Goal: Browse casually

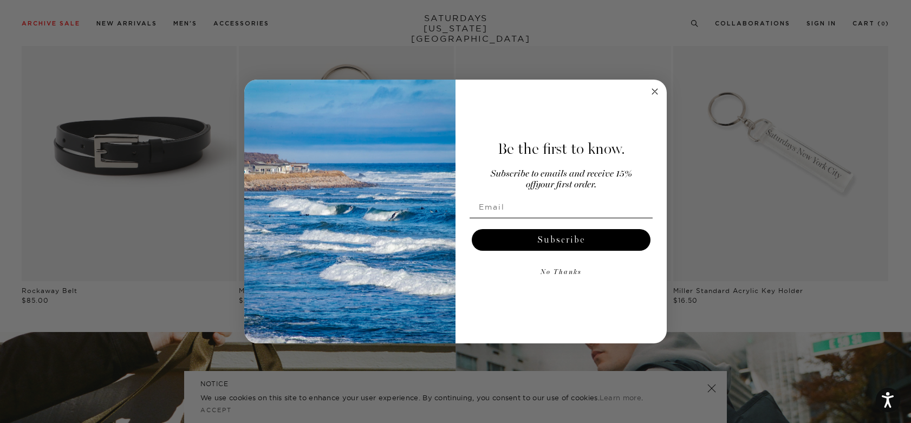
scroll to position [1458, 0]
click at [653, 91] on circle "Close dialog" at bounding box center [655, 91] width 12 height 12
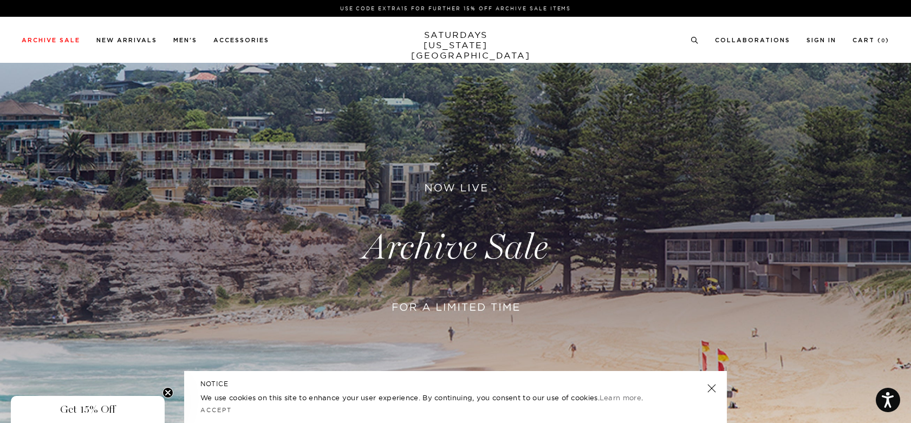
scroll to position [0, 0]
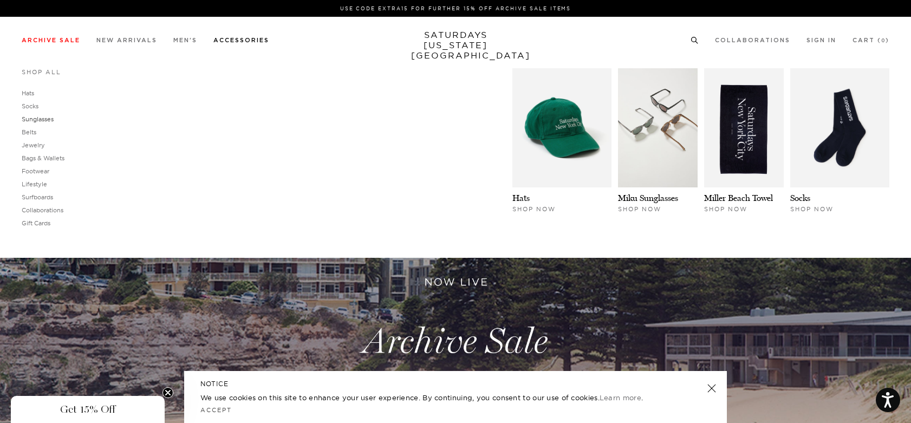
click at [41, 121] on link "Sunglasses" at bounding box center [38, 119] width 32 height 8
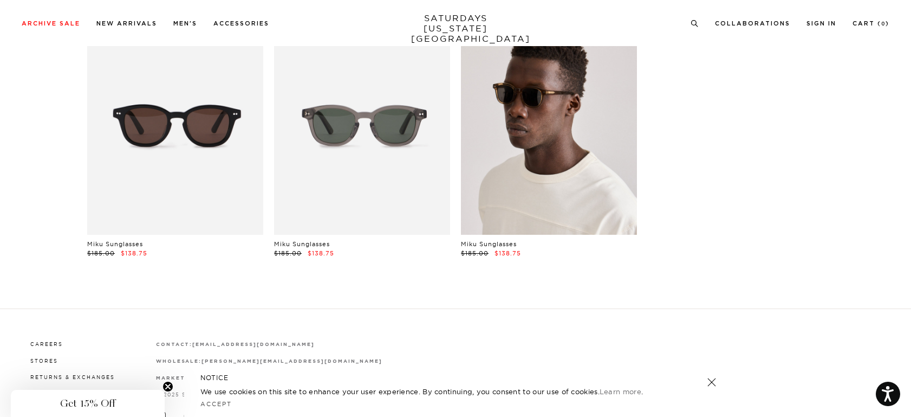
scroll to position [97, 4]
click at [531, 122] on link at bounding box center [549, 125] width 176 height 220
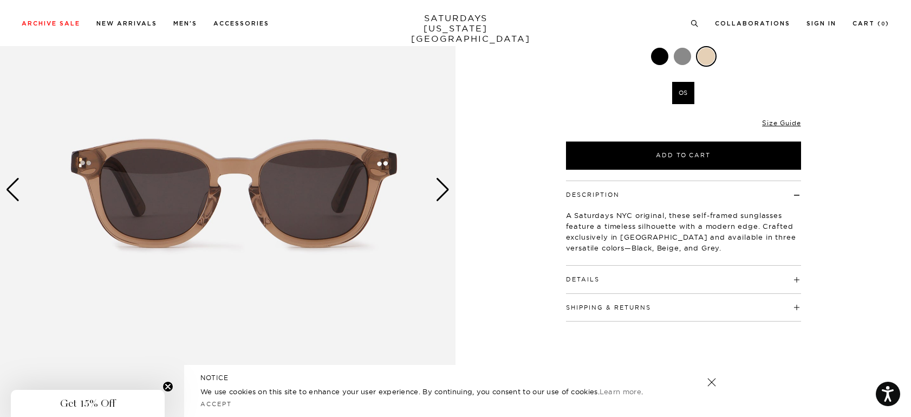
scroll to position [156, 0]
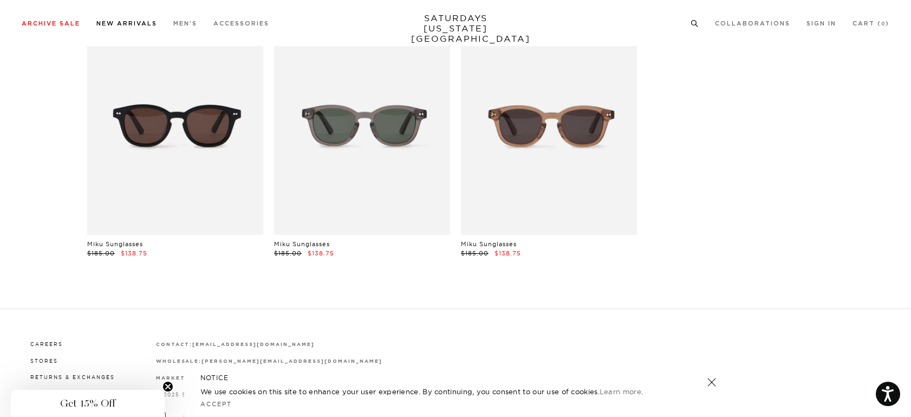
click at [135, 22] on link "New Arrivals" at bounding box center [126, 24] width 61 height 6
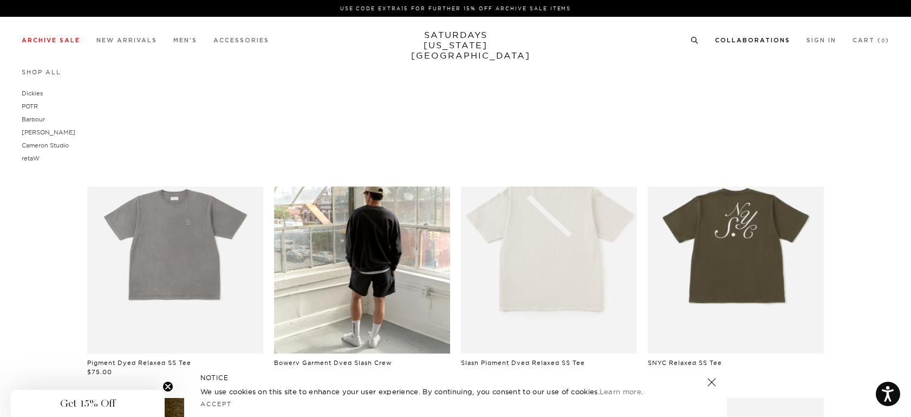
click at [748, 38] on link "Collaborations" at bounding box center [752, 40] width 75 height 6
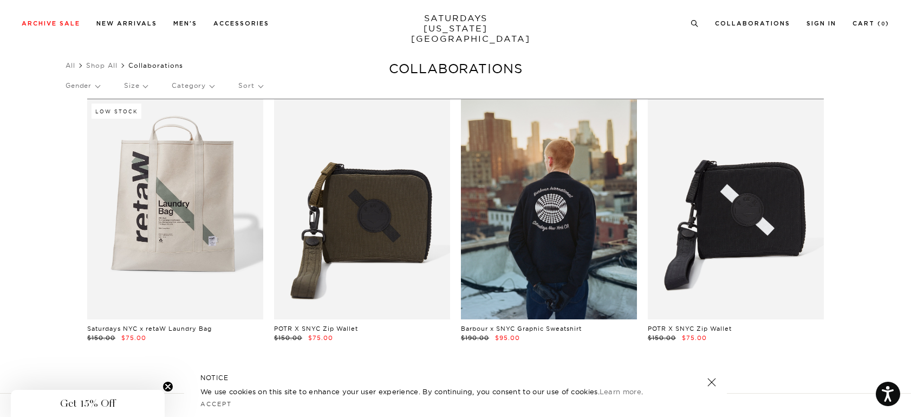
scroll to position [40, 0]
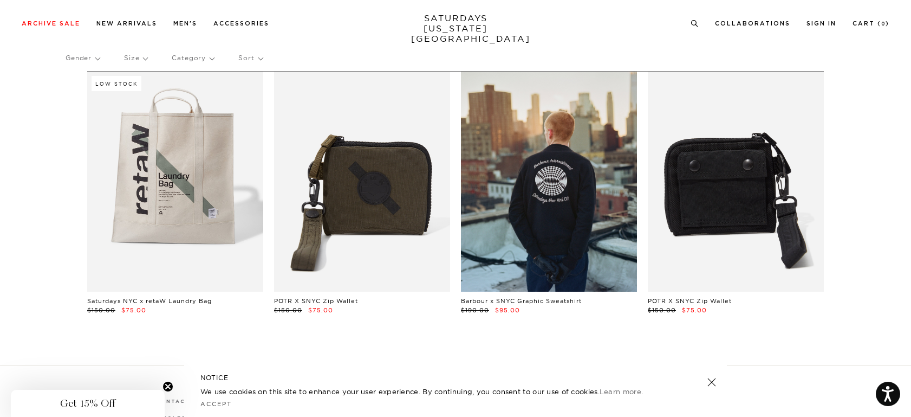
click at [769, 190] on link at bounding box center [736, 181] width 176 height 220
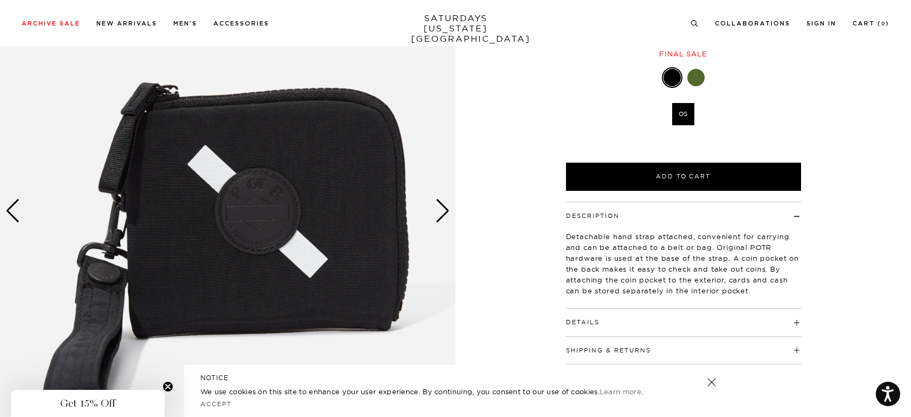
scroll to position [135, 0]
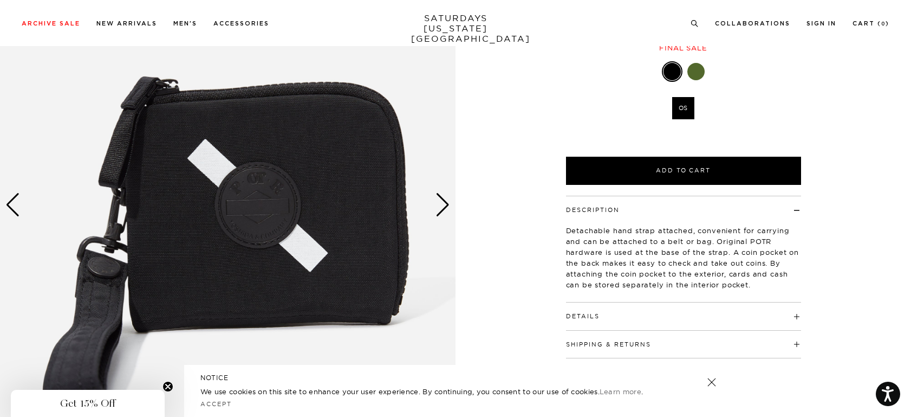
click at [694, 71] on div at bounding box center [695, 71] width 17 height 17
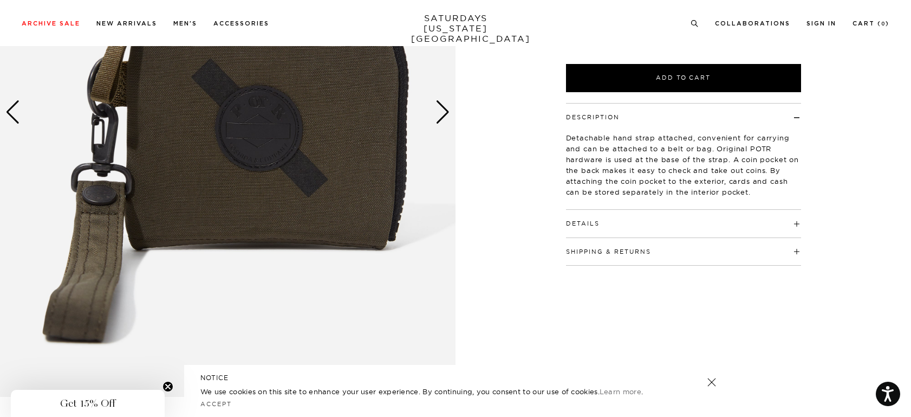
scroll to position [229, 0]
